Goal: Task Accomplishment & Management: Complete application form

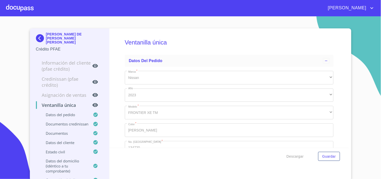
click at [8, 8] on div at bounding box center [20, 8] width 28 height 16
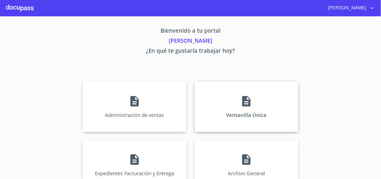
click at [268, 101] on div "Ventanilla Única" at bounding box center [247, 107] width 104 height 50
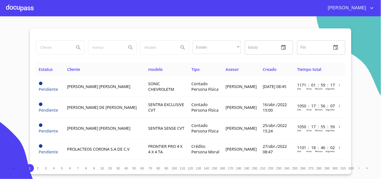
click at [50, 48] on input "search" at bounding box center [53, 48] width 34 height 14
type input "[PERSON_NAME] [PERSON_NAME]"
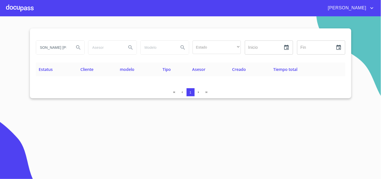
scroll to position [0, 0]
drag, startPoint x: 67, startPoint y: 47, endPoint x: 0, endPoint y: 48, distance: 67.4
click at [0, 48] on section "[PERSON_NAME] [PERSON_NAME] Estado ​ ​ Inicio ​ Fin ​ Estatus Cliente modelo Ti…" at bounding box center [190, 97] width 381 height 163
type input "[PERSON_NAME]"
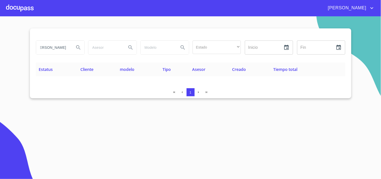
scroll to position [0, 0]
click at [20, 14] on div at bounding box center [20, 8] width 28 height 16
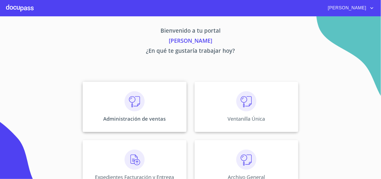
click at [120, 101] on div "Administración de ventas" at bounding box center [135, 107] width 104 height 50
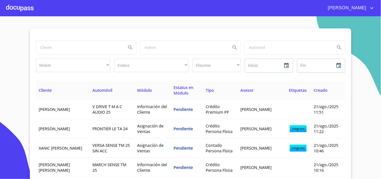
click at [85, 48] on input "search" at bounding box center [79, 48] width 86 height 14
type input "[PERSON_NAME] [PERSON_NAME]"
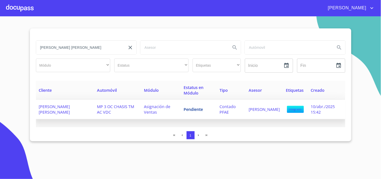
click at [94, 106] on td "[PERSON_NAME] [PERSON_NAME]" at bounding box center [65, 109] width 58 height 19
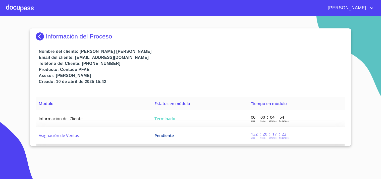
click at [217, 137] on td "Pendiente" at bounding box center [200, 135] width 97 height 17
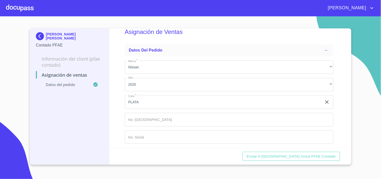
scroll to position [16, 0]
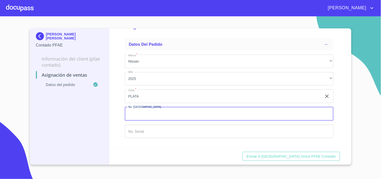
click at [150, 111] on input "Marca   *" at bounding box center [229, 114] width 209 height 14
type input "148868"
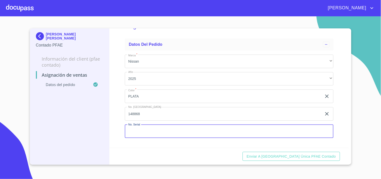
click at [166, 130] on input "Marca   *" at bounding box center [229, 132] width 209 height 14
paste input "[US_VEHICLE_IDENTIFICATION_NUMBER]"
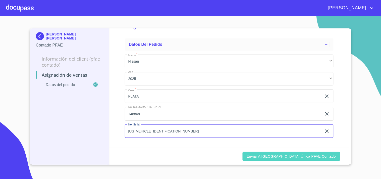
type input "[US_VEHICLE_IDENTIFICATION_NUMBER]"
click at [299, 155] on span "Enviar a [GEOGRAPHIC_DATA] única PFAE contado" at bounding box center [291, 156] width 89 height 6
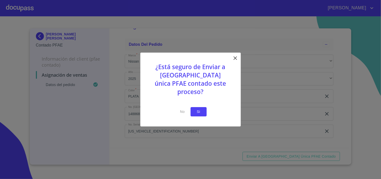
click at [194, 109] on button "Si" at bounding box center [199, 111] width 16 height 9
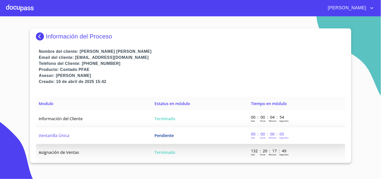
click at [170, 139] on td "Pendiente" at bounding box center [200, 135] width 97 height 17
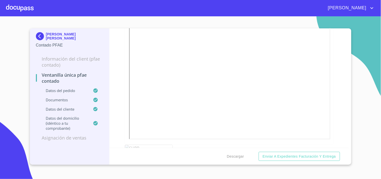
scroll to position [687, 0]
click at [28, 6] on div at bounding box center [20, 8] width 28 height 16
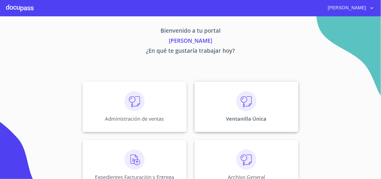
click at [229, 92] on div "Ventanilla Única" at bounding box center [247, 107] width 104 height 50
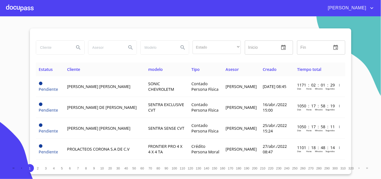
click at [39, 52] on input "search" at bounding box center [53, 48] width 34 height 14
type input "[PERSON_NAME] [PERSON_NAME]"
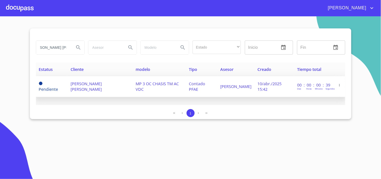
scroll to position [0, 0]
click at [82, 94] on td "[PERSON_NAME] [PERSON_NAME]" at bounding box center [100, 86] width 65 height 21
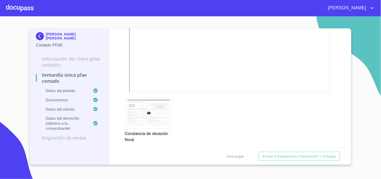
scroll to position [652, 0]
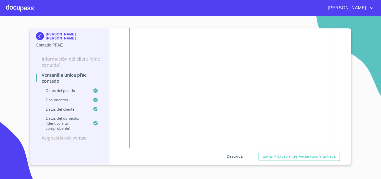
click at [236, 156] on span "Descargar" at bounding box center [235, 156] width 17 height 6
click at [21, 2] on div at bounding box center [20, 8] width 28 height 16
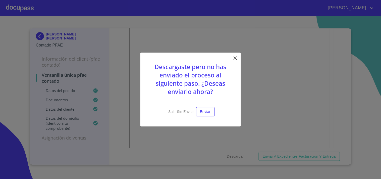
click at [236, 56] on icon at bounding box center [236, 58] width 6 height 6
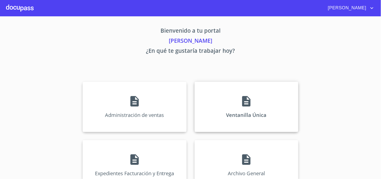
click at [199, 96] on div "Ventanilla Única" at bounding box center [247, 107] width 104 height 50
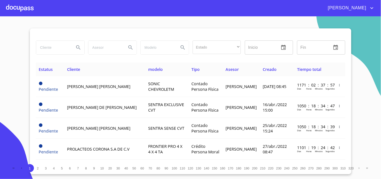
click at [47, 41] on input "search" at bounding box center [53, 48] width 34 height 14
type input "[PERSON_NAME]"
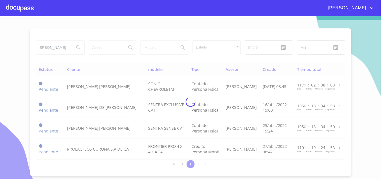
scroll to position [0, 0]
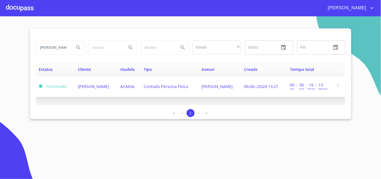
click at [268, 85] on span "06/dic./2024 13:27" at bounding box center [261, 87] width 34 height 6
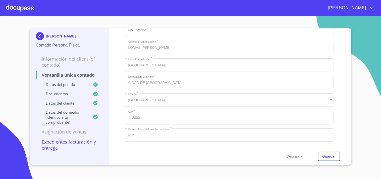
scroll to position [1452, 0]
click at [19, 5] on div at bounding box center [20, 8] width 28 height 16
